Goal: Information Seeking & Learning: Learn about a topic

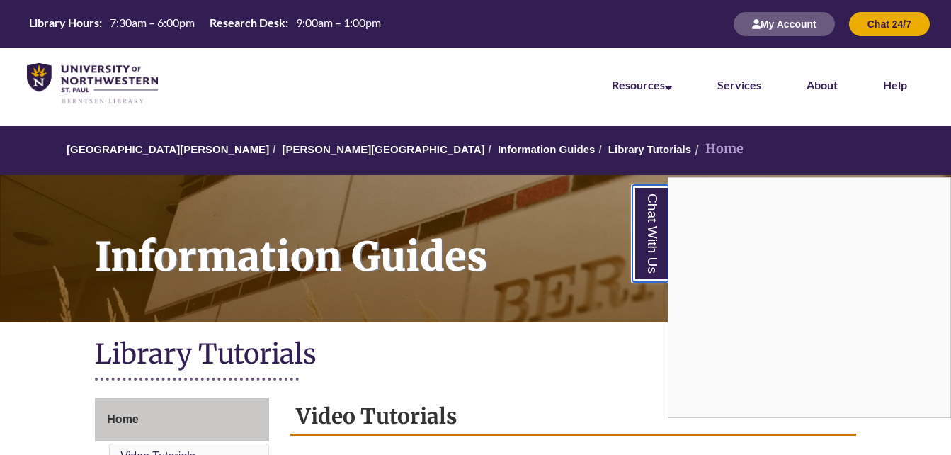
click at [647, 227] on link "Chat With Us" at bounding box center [651, 233] width 36 height 97
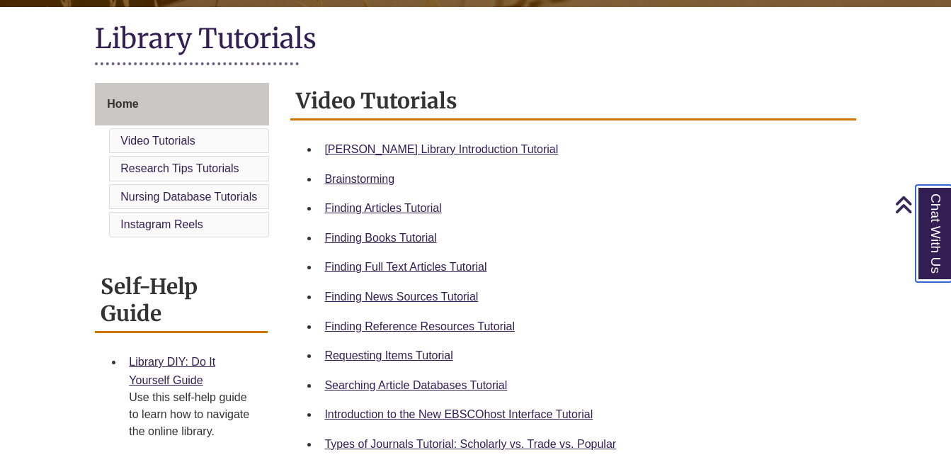
scroll to position [318, 0]
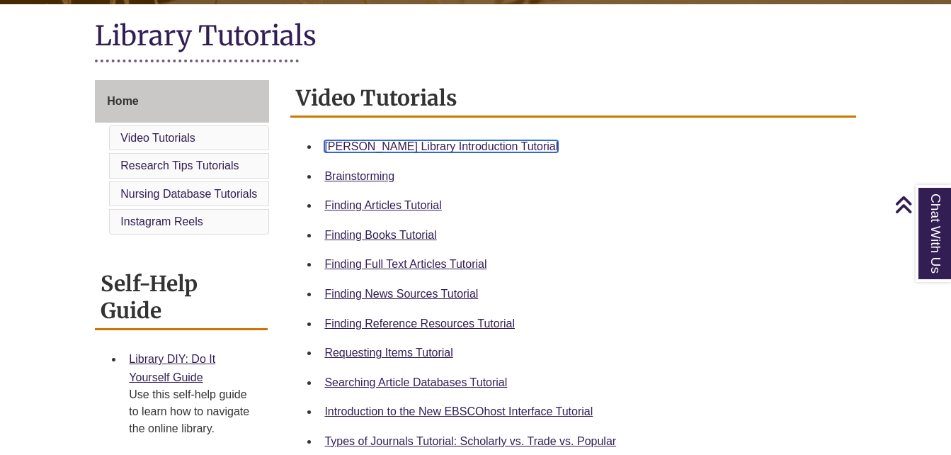
click at [470, 141] on link "Berntsen Library Introduction Tutorial" at bounding box center [441, 146] width 234 height 12
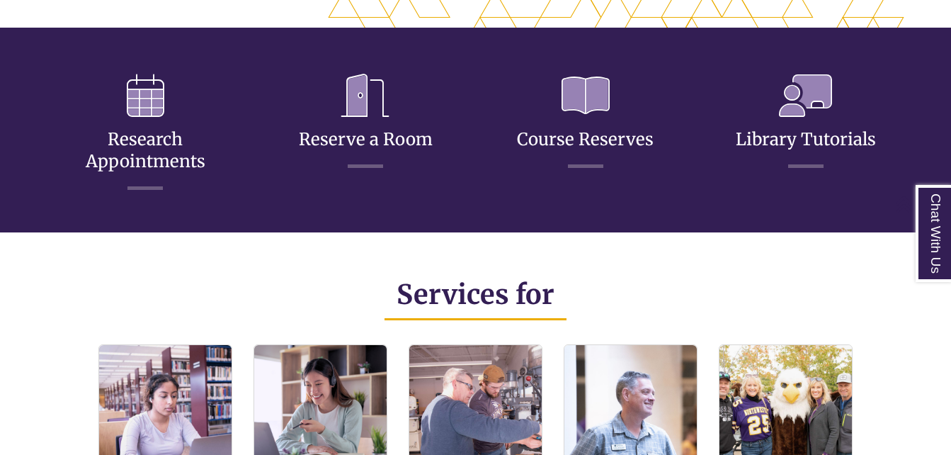
scroll to position [701, 0]
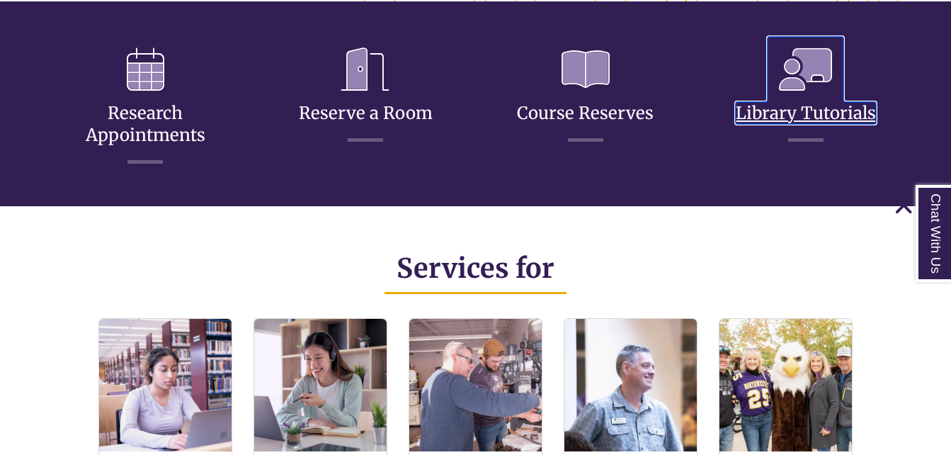
click at [814, 115] on link "Library Tutorials" at bounding box center [806, 96] width 140 height 56
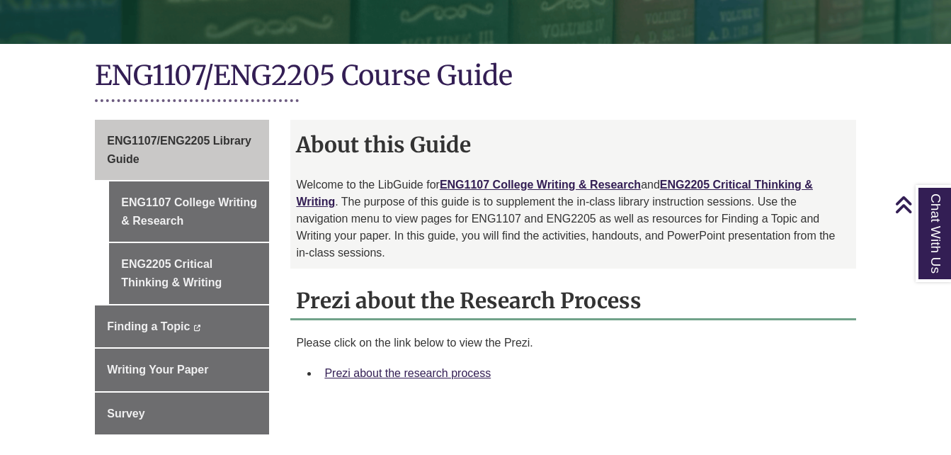
scroll to position [298, 0]
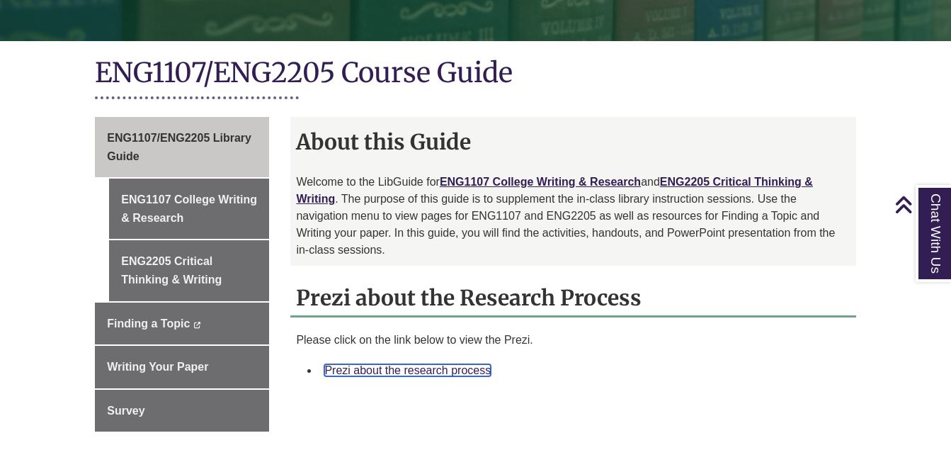
click at [417, 364] on link "Prezi about the research process" at bounding box center [407, 370] width 166 height 12
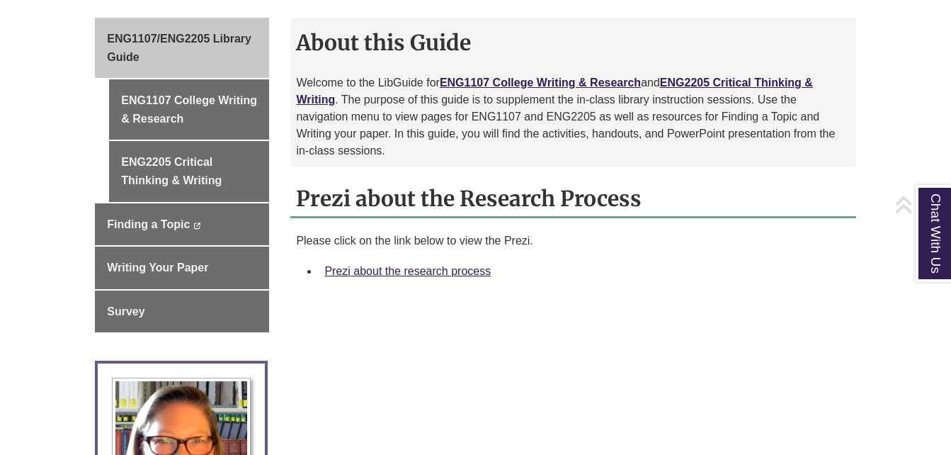
scroll to position [530, 0]
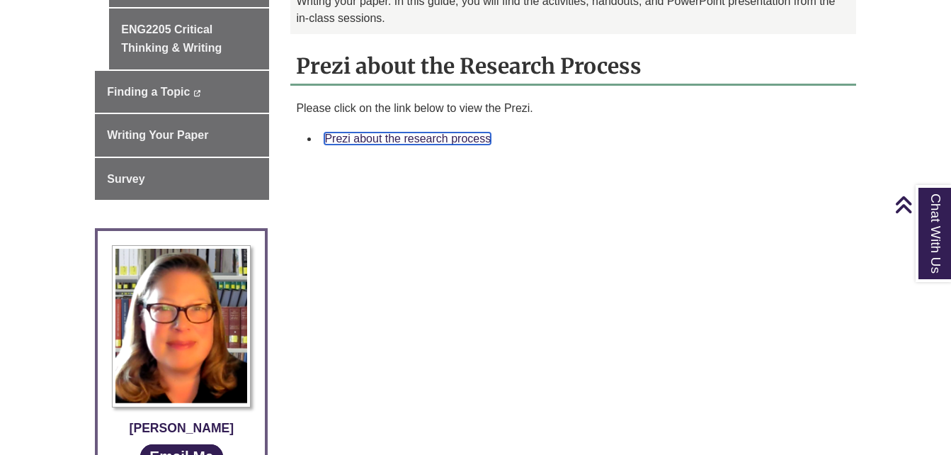
click at [417, 132] on link "Prezi about the research process" at bounding box center [407, 138] width 166 height 12
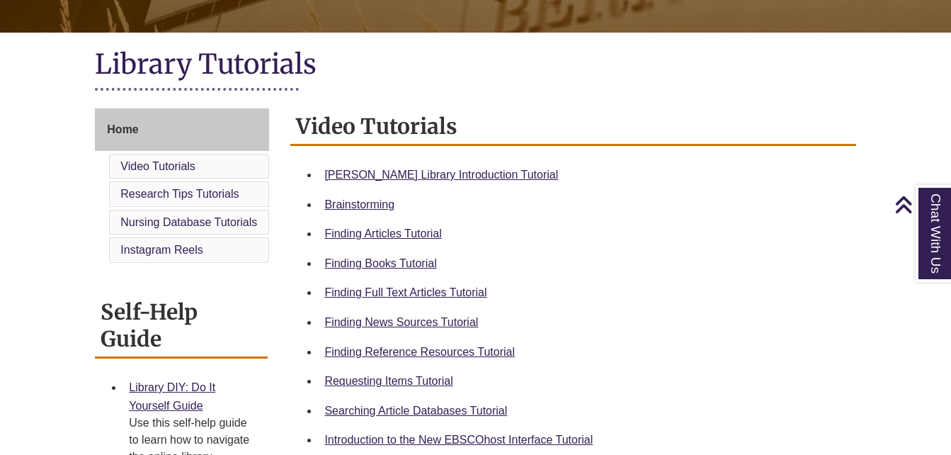
scroll to position [335, 0]
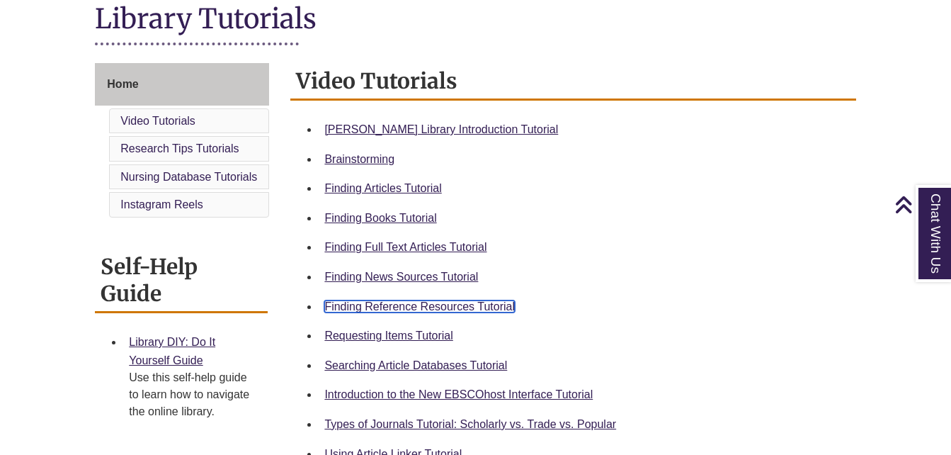
click at [457, 306] on link "Finding Reference Resources Tutorial" at bounding box center [419, 306] width 191 height 12
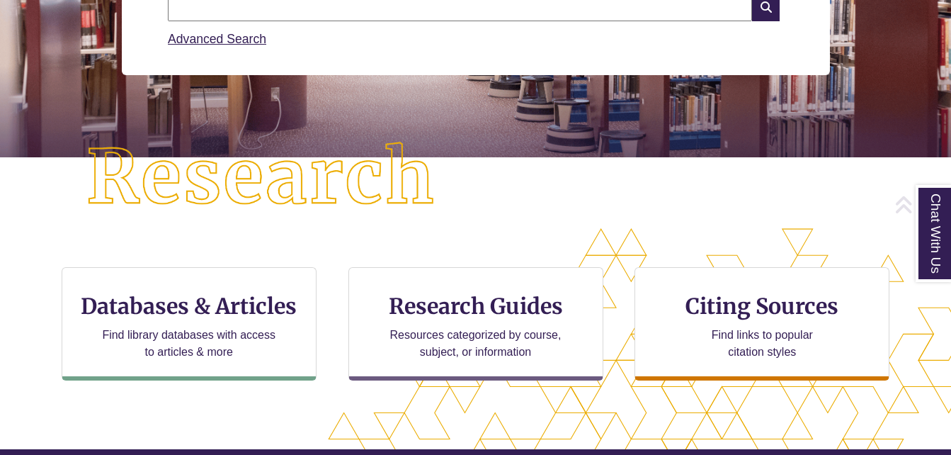
scroll to position [319, 0]
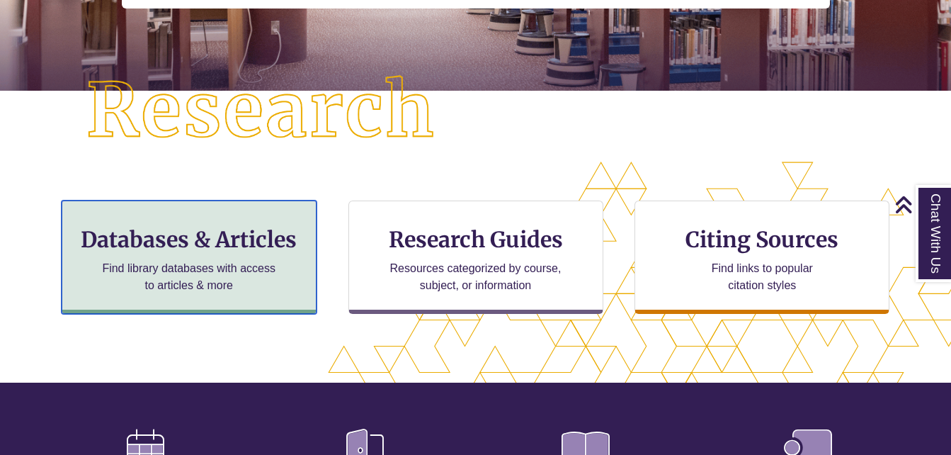
click at [176, 237] on h3 "Databases & Articles" at bounding box center [189, 239] width 231 height 27
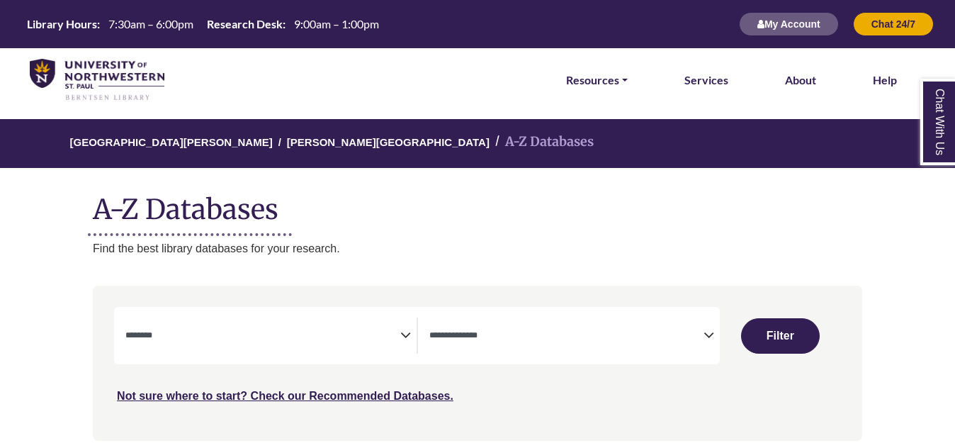
select select "Database Subject Filter"
click at [572, 332] on textarea "Search" at bounding box center [566, 336] width 274 height 11
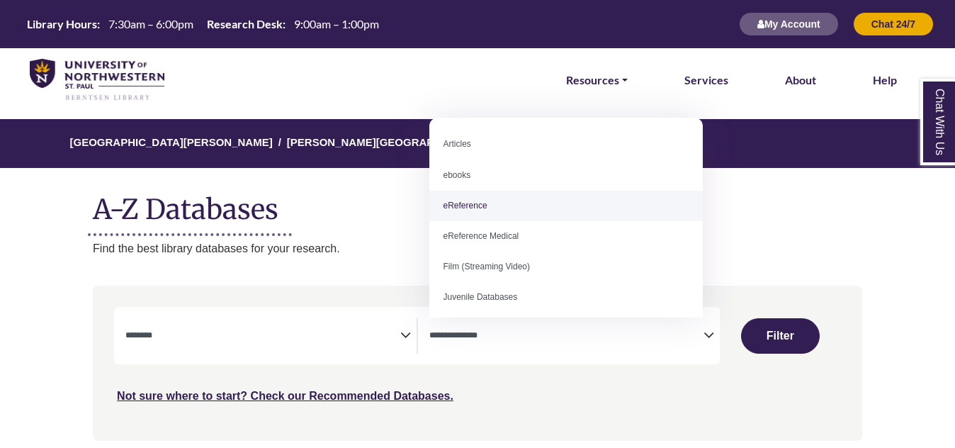
select select "*****"
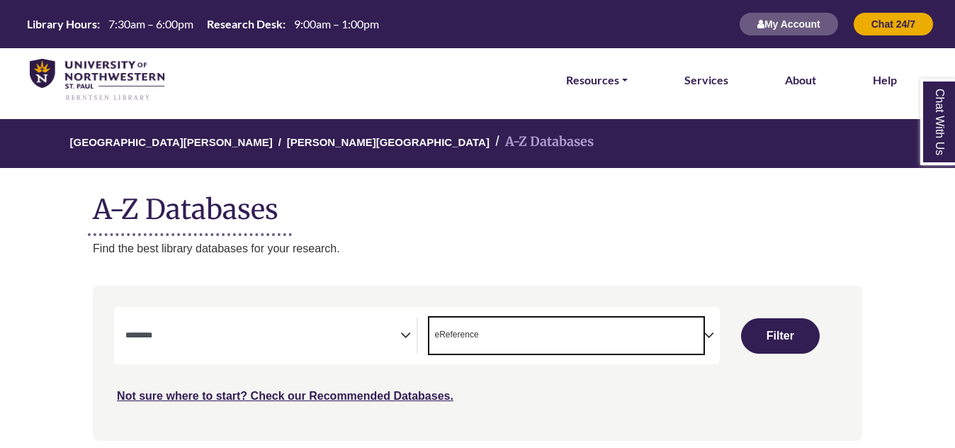
scroll to position [27, 0]
click at [501, 336] on span "× eReference" at bounding box center [566, 335] width 274 height 36
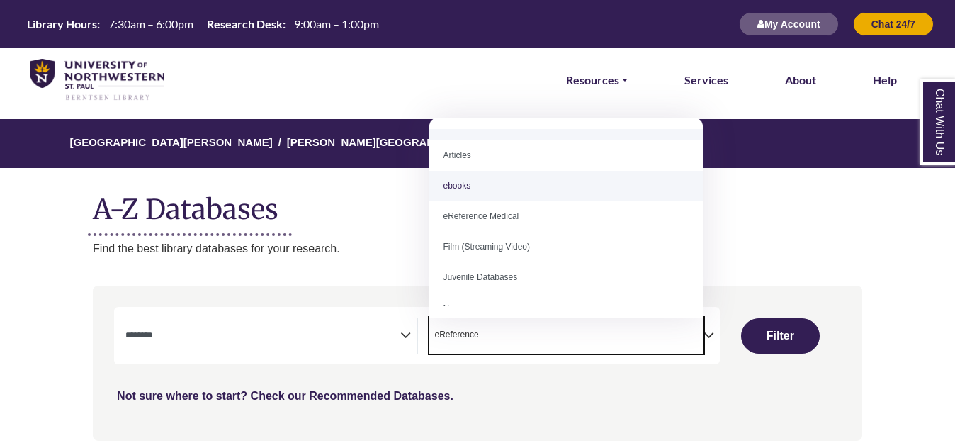
scroll to position [0, 0]
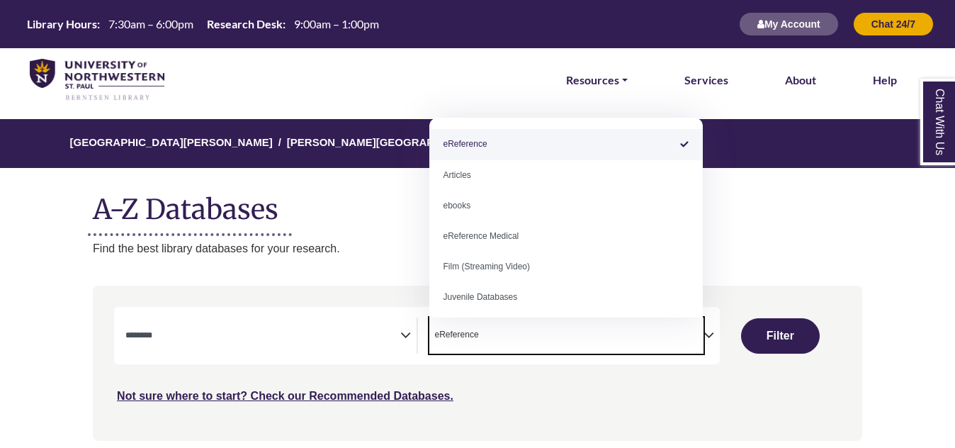
select select "Database Types Filter"
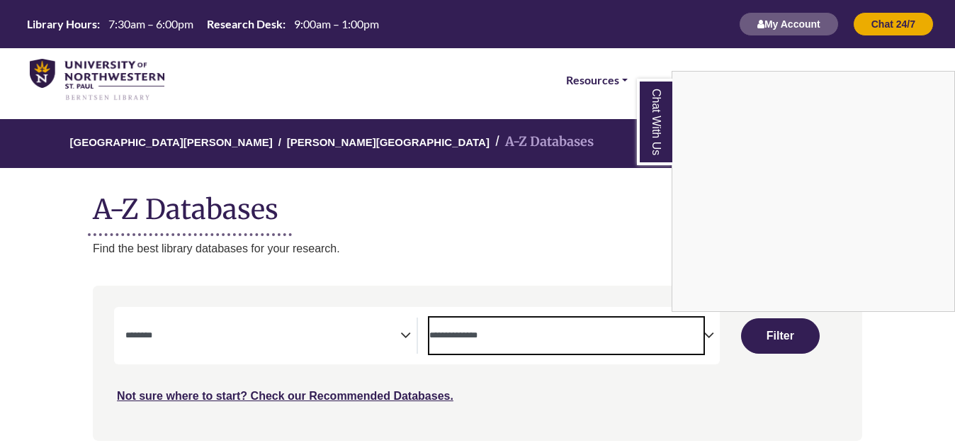
click at [347, 342] on div "Chat With Us" at bounding box center [477, 224] width 955 height 448
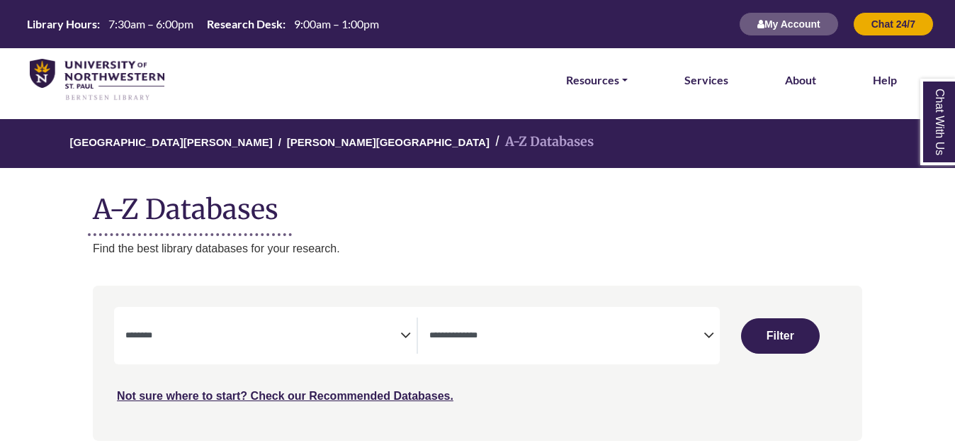
click at [392, 338] on textarea "Search" at bounding box center [262, 336] width 274 height 11
click at [776, 339] on button "Filter" at bounding box center [780, 335] width 78 height 35
select select "Database Subject Filter"
click at [686, 329] on span "Search filters" at bounding box center [566, 333] width 274 height 12
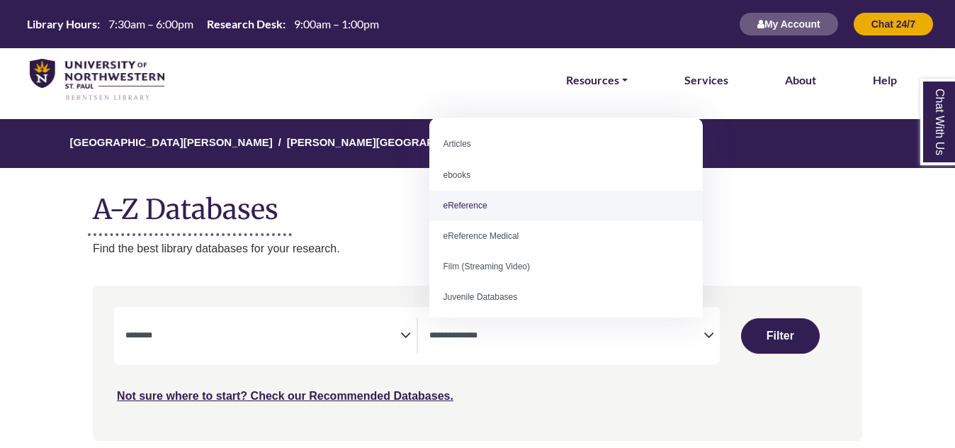
select select "*****"
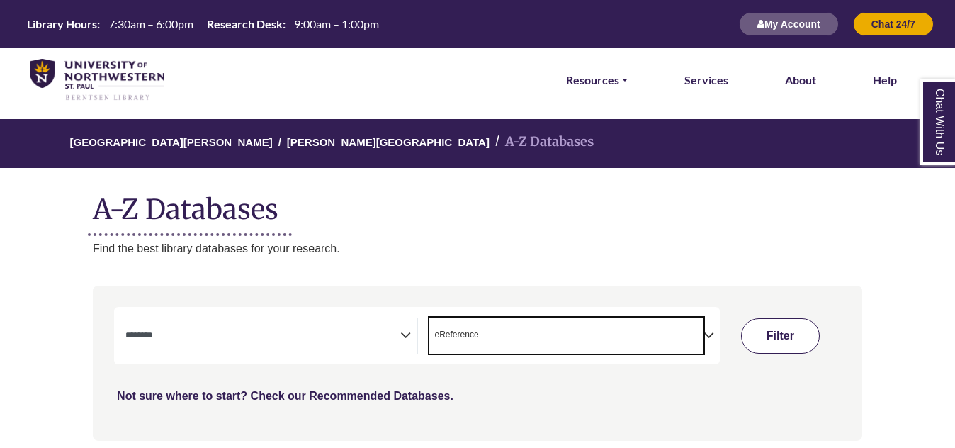
click at [768, 340] on button "Filter" at bounding box center [780, 335] width 78 height 35
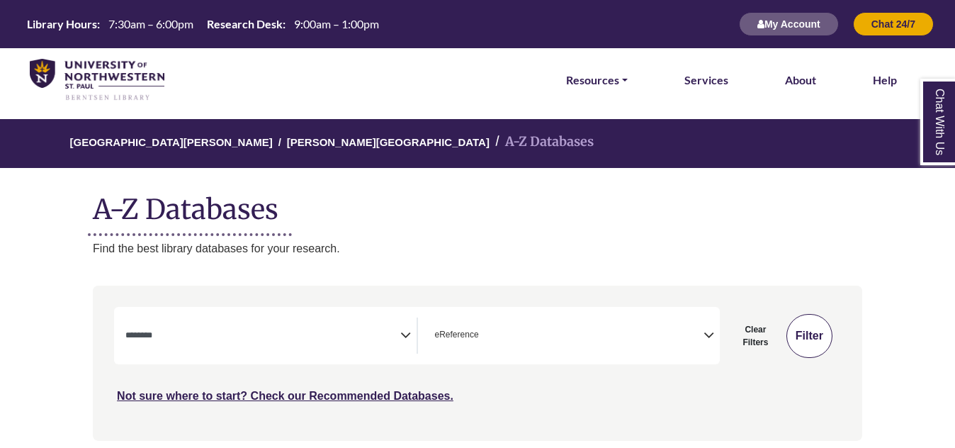
click at [804, 342] on button "Filter" at bounding box center [809, 336] width 46 height 44
select select "Database Subject Filter"
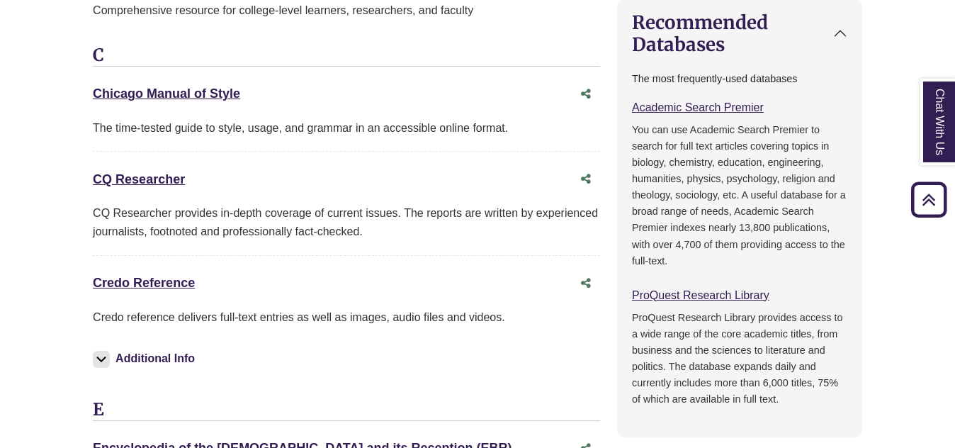
scroll to position [710, 0]
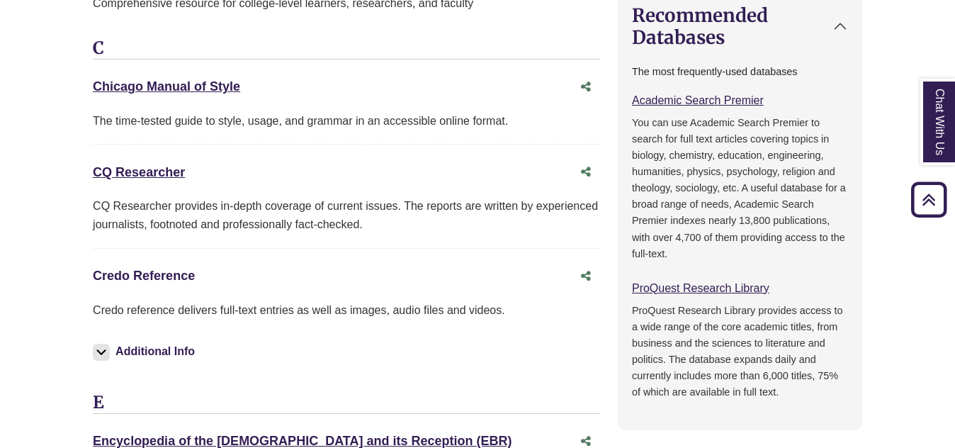
click at [155, 273] on link "Credo Reference This link opens in a new window" at bounding box center [144, 275] width 102 height 14
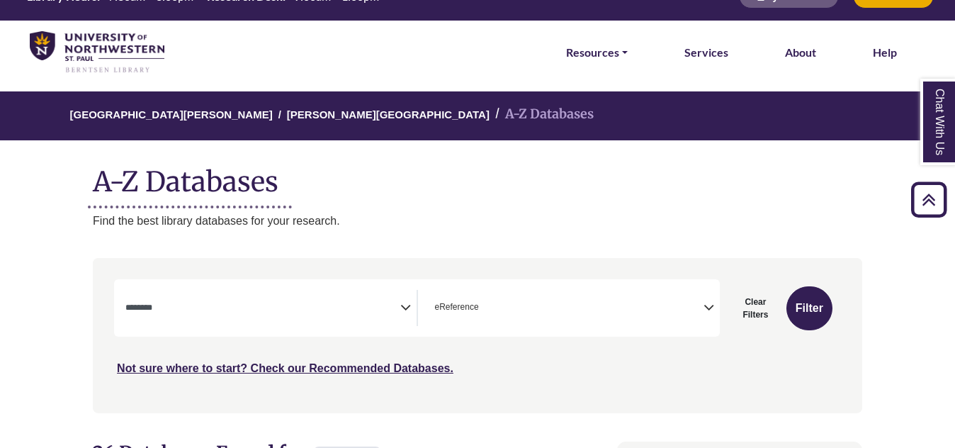
scroll to position [0, 0]
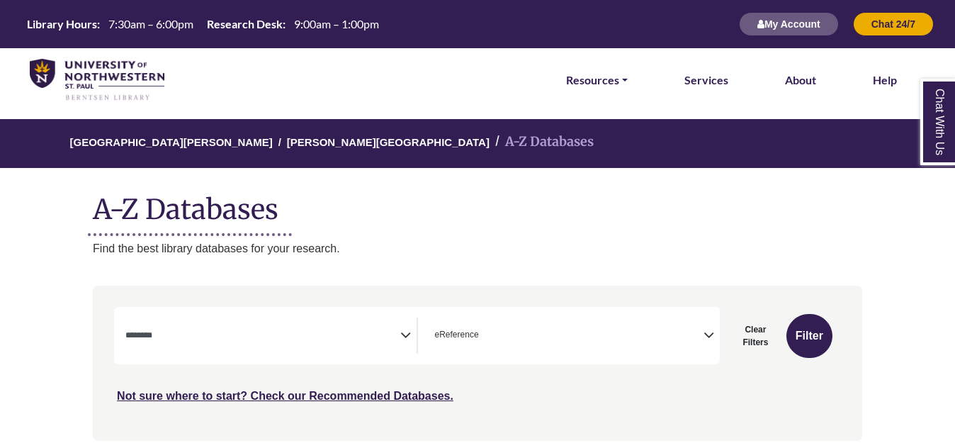
click at [67, 49] on div "Resources FIND RESOURCES Library Search Databases & Articles Interlibrary Loan …" at bounding box center [477, 80] width 912 height 64
click at [76, 77] on img at bounding box center [97, 80] width 135 height 43
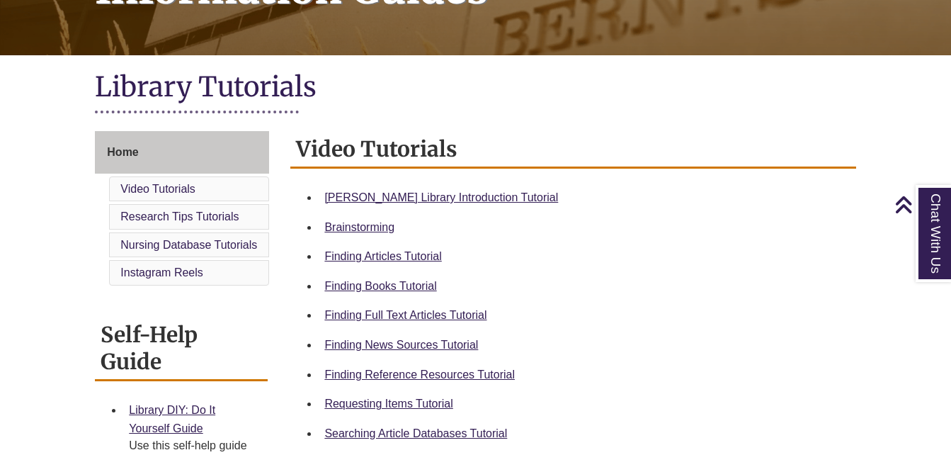
scroll to position [287, 0]
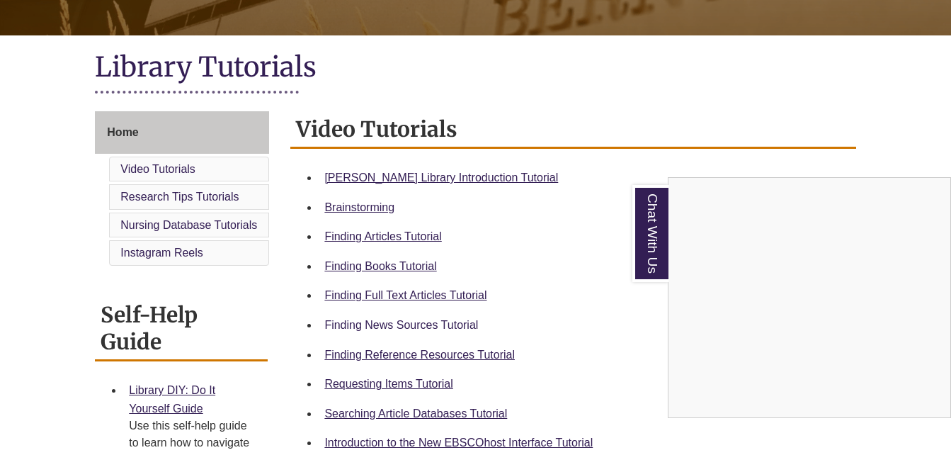
click at [447, 324] on div "Chat With Us" at bounding box center [475, 227] width 951 height 455
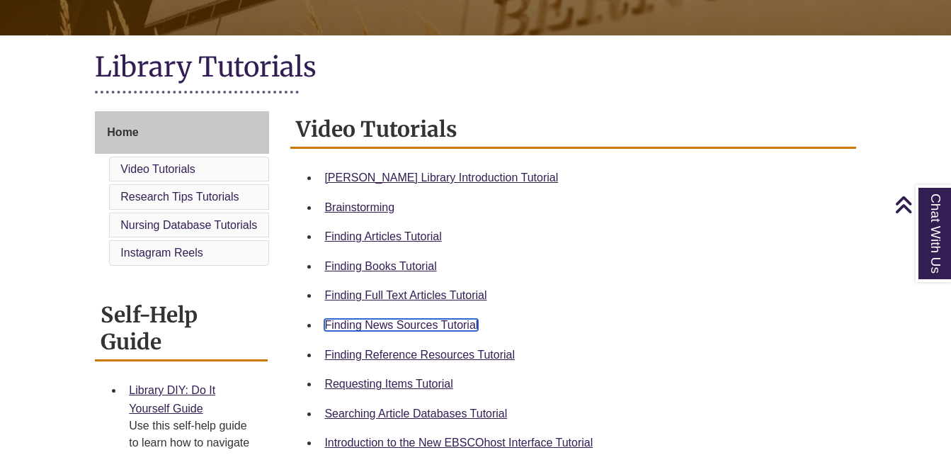
click at [447, 324] on link "Finding News Sources Tutorial" at bounding box center [401, 325] width 154 height 12
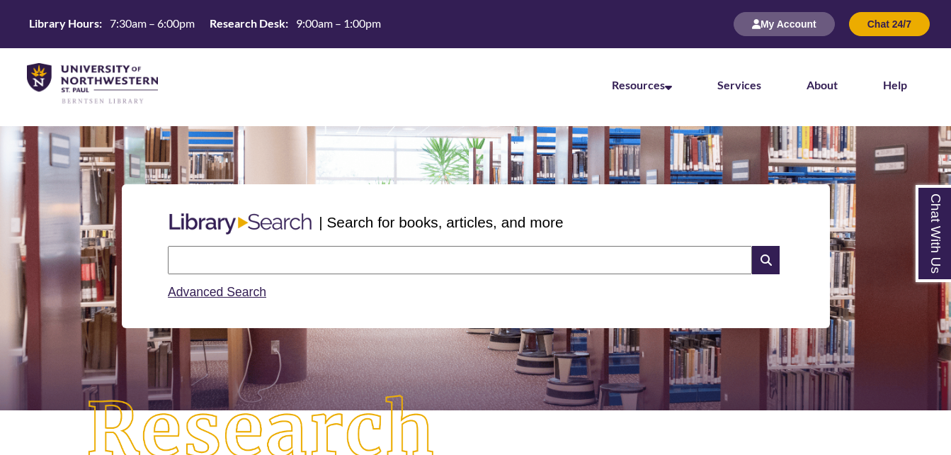
click at [264, 267] on input "text" at bounding box center [460, 260] width 584 height 28
type input "**********"
